Goal: Information Seeking & Learning: Learn about a topic

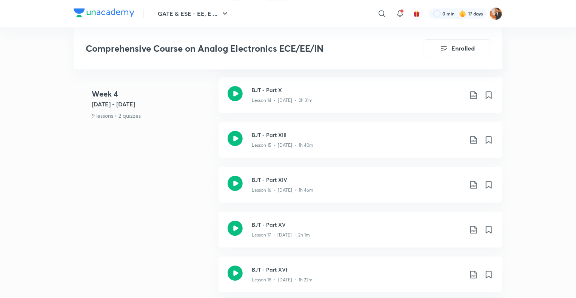
scroll to position [1155, 0]
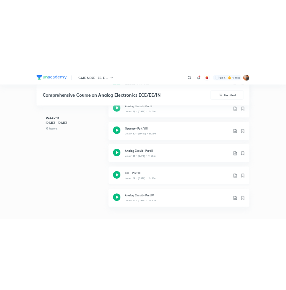
scroll to position [4553, 0]
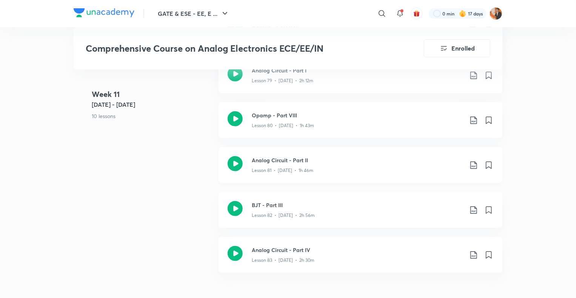
click at [326, 167] on div "Lesson 81 • [DATE] • 1h 46m" at bounding box center [357, 169] width 211 height 10
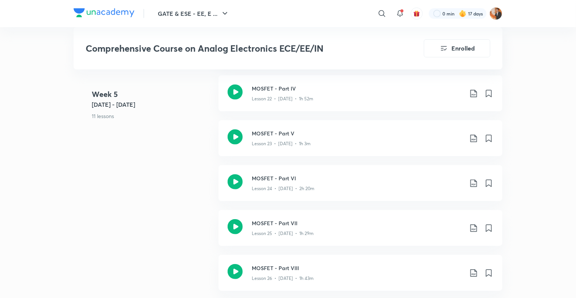
scroll to position [1640, 0]
